Goal: Task Accomplishment & Management: Manage account settings

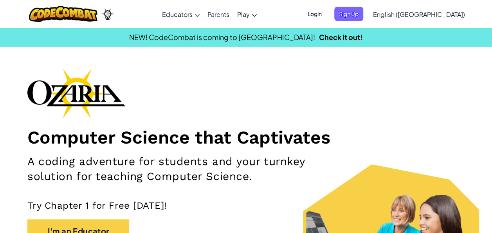
click at [327, 14] on span "Login" at bounding box center [315, 14] width 24 height 14
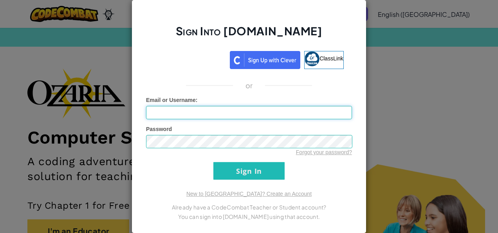
click at [295, 116] on input "Email or Username :" at bounding box center [249, 112] width 206 height 13
type input "d"
click at [256, 167] on input "Sign In" at bounding box center [248, 171] width 71 height 18
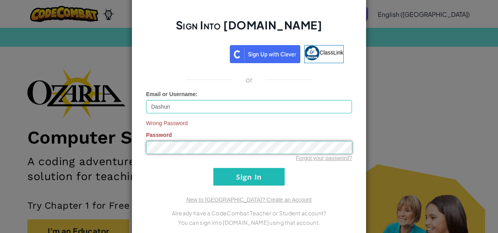
click at [213, 168] on input "Sign In" at bounding box center [248, 177] width 71 height 18
click at [291, 109] on input "Dashun" at bounding box center [249, 106] width 206 height 13
type input "D"
click at [248, 107] on input "Email or Username :" at bounding box center [249, 106] width 206 height 13
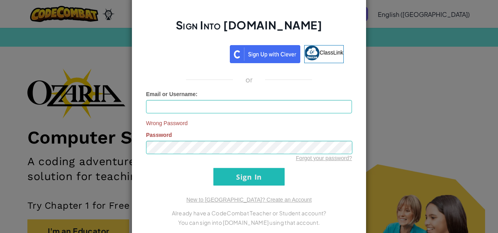
click at [268, 92] on div "Email or Username :" at bounding box center [249, 101] width 206 height 23
click at [242, 104] on input "Email or Username :" at bounding box center [249, 106] width 206 height 13
type input "Dashun"
click at [250, 175] on input "Sign In" at bounding box center [248, 177] width 71 height 18
click at [253, 175] on input "Sign In" at bounding box center [248, 177] width 71 height 18
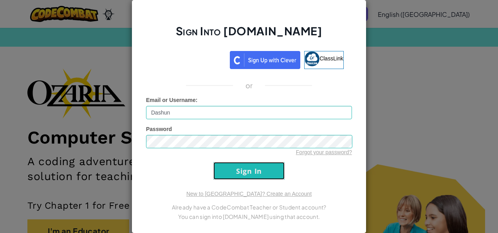
click at [253, 175] on input "Sign In" at bounding box center [248, 171] width 71 height 18
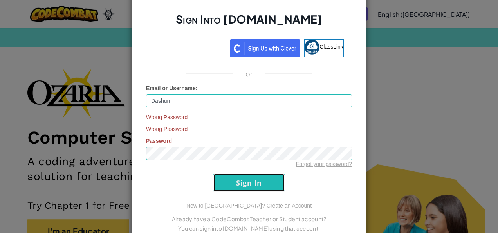
click at [253, 175] on input "Sign In" at bounding box center [248, 183] width 71 height 18
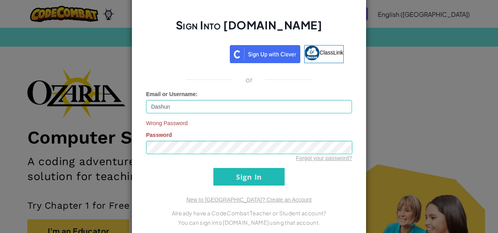
click at [367, 116] on div "Sign Into Ozaria.com ClassLink or Email or Username : Dashun Wrong Password Pas…" at bounding box center [249, 116] width 498 height 233
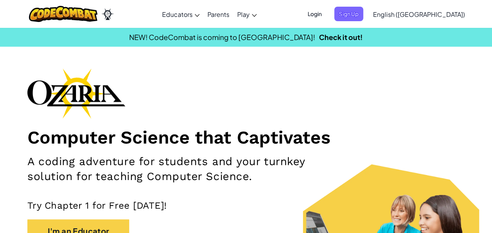
drag, startPoint x: 371, startPoint y: 14, endPoint x: 346, endPoint y: 109, distance: 98.9
click at [327, 10] on span "Login" at bounding box center [315, 14] width 24 height 14
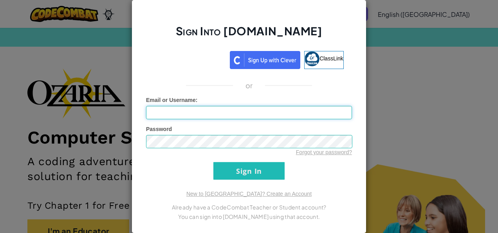
click at [284, 109] on input "Email or Username :" at bounding box center [249, 112] width 206 height 13
click at [213, 162] on input "Sign In" at bounding box center [248, 171] width 71 height 18
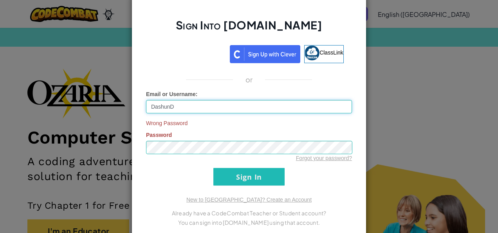
click at [216, 107] on input "DashunD" at bounding box center [249, 106] width 206 height 13
click at [222, 103] on input "DashunD" at bounding box center [249, 106] width 206 height 13
type input "Dashun"
click at [336, 161] on div "Forgot your password?" at bounding box center [249, 158] width 206 height 8
click at [344, 158] on link "Forgot your password?" at bounding box center [324, 158] width 56 height 6
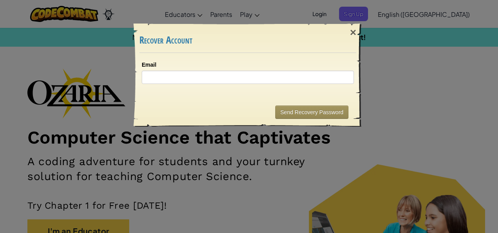
click at [172, 29] on div "× Recover Account" at bounding box center [247, 38] width 217 height 29
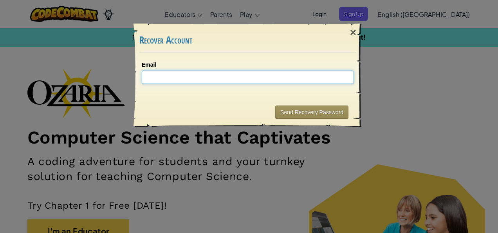
click at [187, 80] on input "Email" at bounding box center [248, 77] width 212 height 13
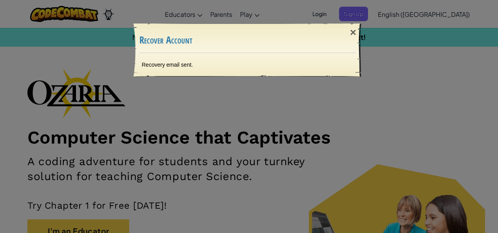
click at [479, 51] on div "× Recover Account Recovery email sent. Sending..." at bounding box center [249, 116] width 498 height 233
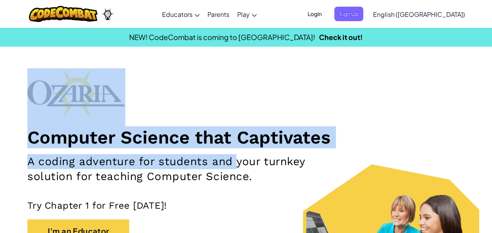
drag, startPoint x: 255, startPoint y: 116, endPoint x: 233, endPoint y: 152, distance: 42.3
click at [233, 152] on div "Computer Science that Captivates A coding adventure for students and your turnk…" at bounding box center [246, 174] width 438 height 213
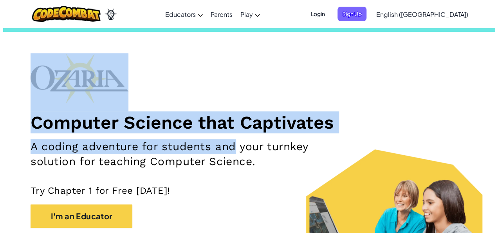
scroll to position [16, 0]
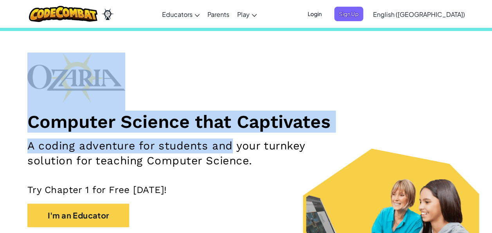
click at [327, 13] on span "Login" at bounding box center [315, 14] width 24 height 14
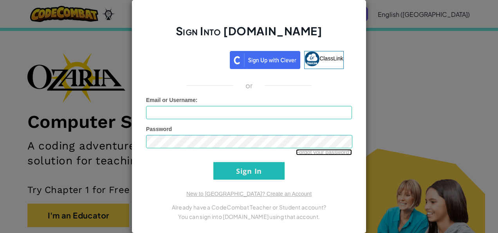
click at [306, 154] on link "Forgot your password?" at bounding box center [324, 152] width 56 height 6
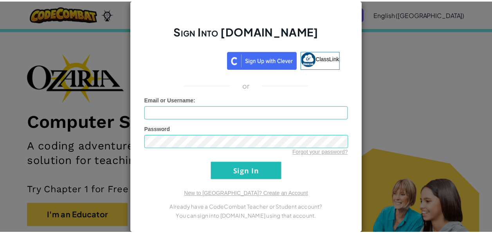
scroll to position [0, 0]
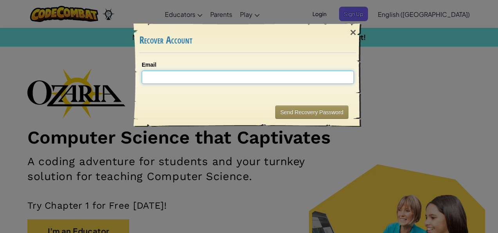
click at [242, 76] on input "Email" at bounding box center [248, 77] width 212 height 13
type input "d"
type input "7"
type input "[EMAIL_ADDRESS][DOMAIN_NAME]"
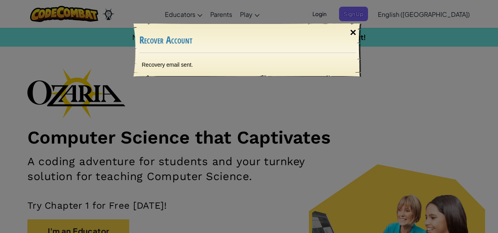
click at [353, 33] on div "×" at bounding box center [353, 32] width 18 height 23
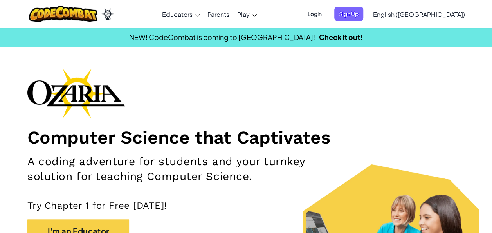
click at [327, 17] on span "Login" at bounding box center [315, 14] width 24 height 14
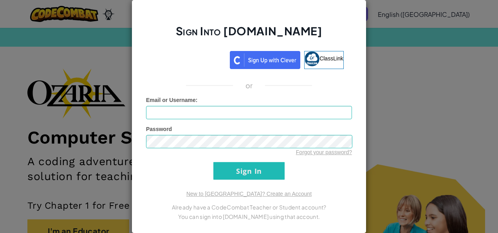
click at [411, 75] on div "Sign Into Ozaria.com ClassLink or Unknown Error Email or Username : Password Fo…" at bounding box center [249, 116] width 498 height 233
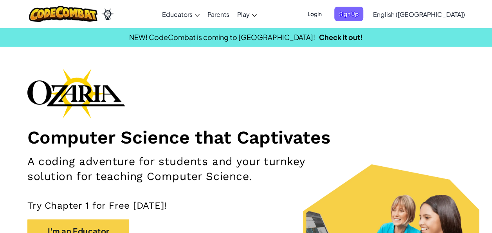
click at [327, 11] on span "Login" at bounding box center [315, 14] width 24 height 14
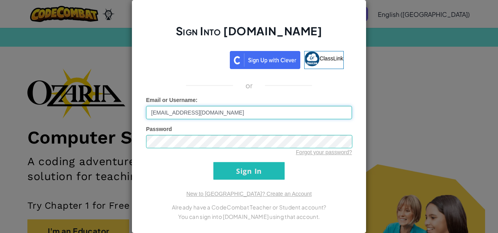
type input "[EMAIL_ADDRESS][DOMAIN_NAME]"
click at [233, 179] on div "Sign Into Ozaria.com ClassLink or Unknown Error Email or Username : 762god.shun…" at bounding box center [249, 116] width 235 height 233
click at [251, 175] on input "Sign In" at bounding box center [248, 171] width 71 height 18
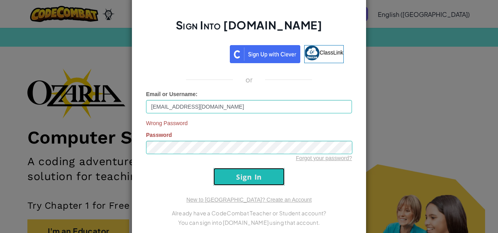
click at [239, 178] on input "Sign In" at bounding box center [248, 177] width 71 height 18
click at [288, 102] on input "[EMAIL_ADDRESS][DOMAIN_NAME]" at bounding box center [249, 106] width 206 height 13
click at [307, 159] on link "Forgot your password?" at bounding box center [324, 158] width 56 height 6
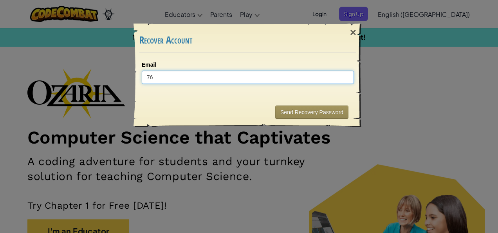
type input "762"
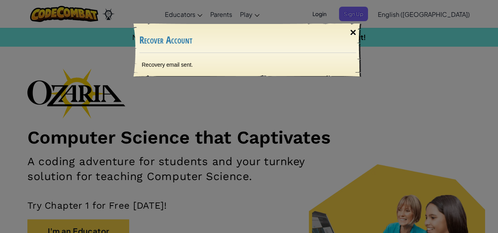
click at [353, 34] on div "×" at bounding box center [353, 32] width 18 height 23
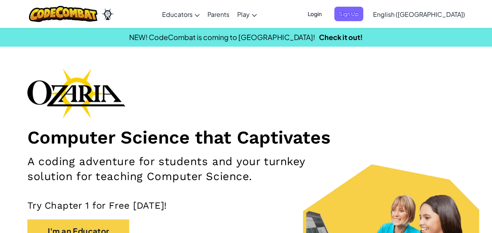
click at [327, 13] on span "Login" at bounding box center [315, 14] width 24 height 14
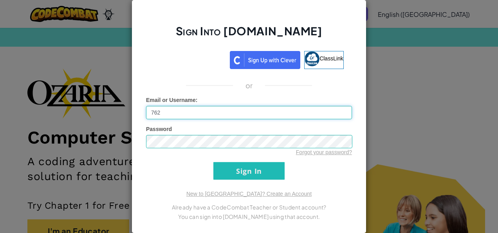
type input "[EMAIL_ADDRESS][DOMAIN_NAME]"
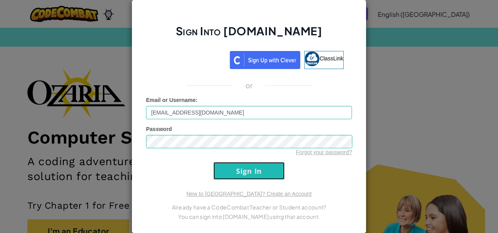
click at [248, 164] on input "Sign In" at bounding box center [248, 171] width 71 height 18
